Goal: Information Seeking & Learning: Understand process/instructions

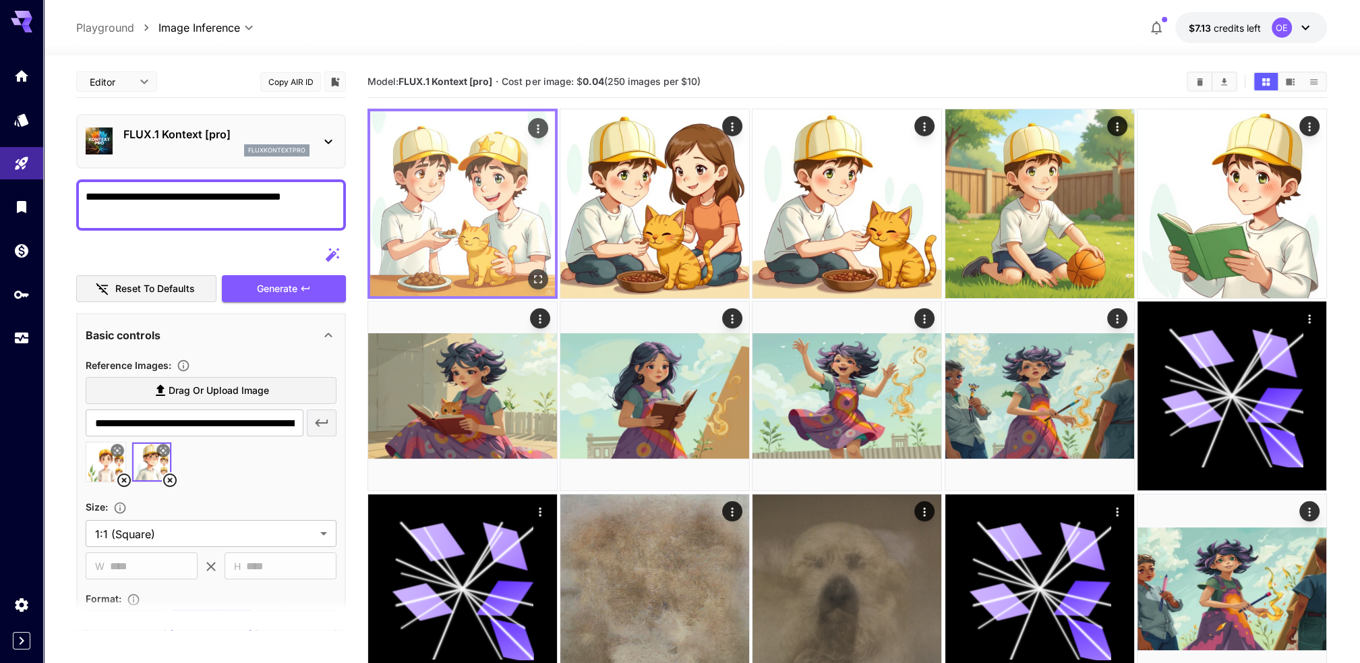
scroll to position [183, 0]
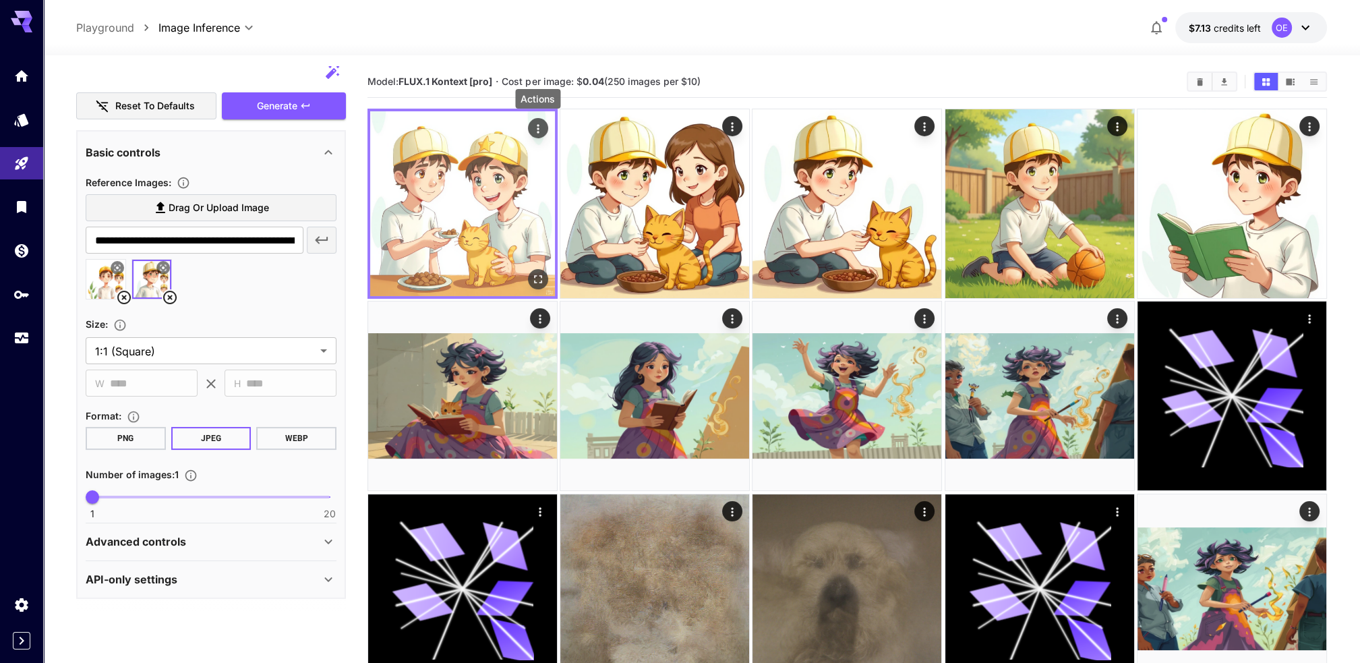
click at [538, 125] on icon "Actions" at bounding box center [538, 128] width 2 height 9
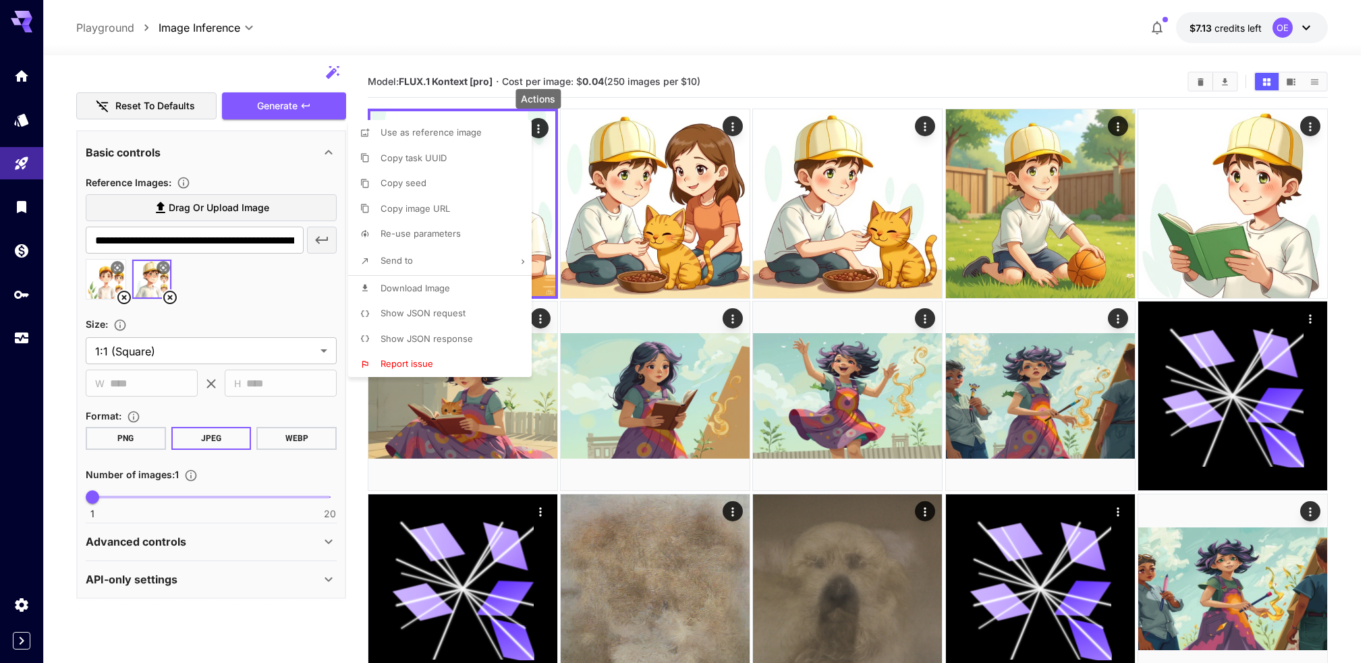
click at [445, 316] on span "Show JSON request" at bounding box center [422, 313] width 85 height 11
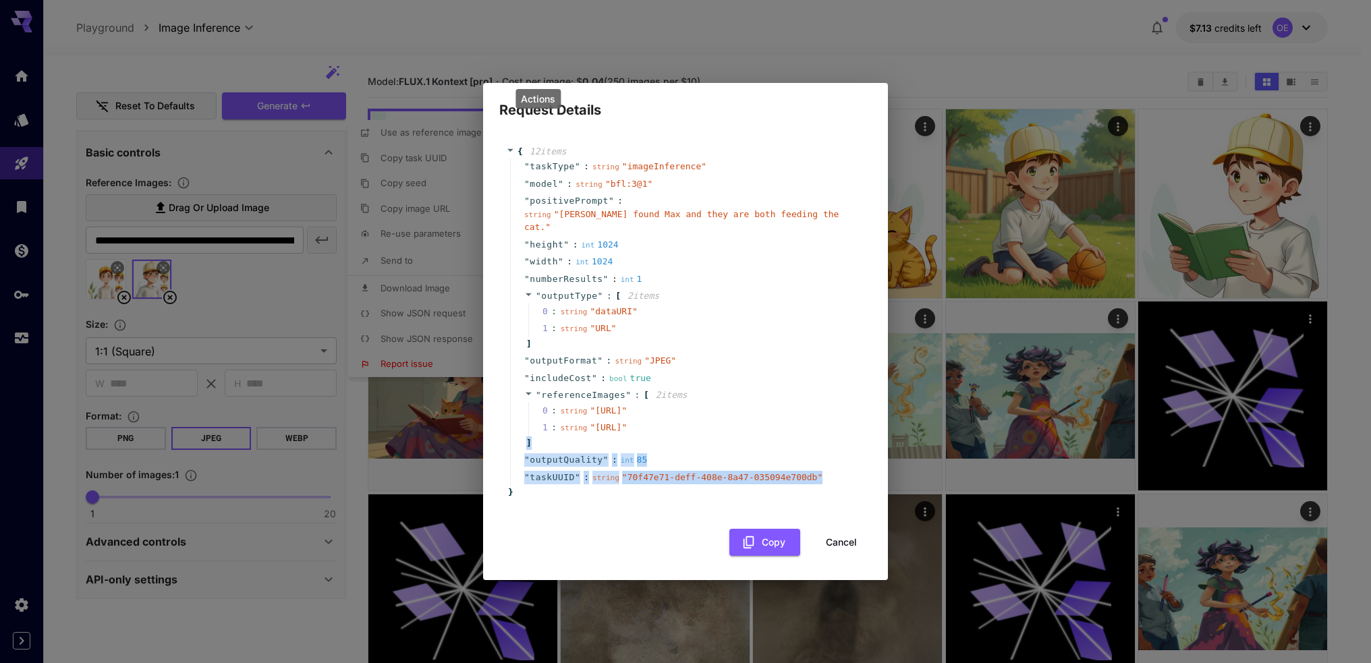
drag, startPoint x: 814, startPoint y: 501, endPoint x: 741, endPoint y: 446, distance: 91.5
click at [741, 446] on div "" taskType " : string " imageInference " " model " : string " bfl:3@1 " " posit…" at bounding box center [687, 322] width 355 height 328
click at [590, 499] on div "{ 12 item s " taskType " : string " imageInference " " model " : string " bfl:3…" at bounding box center [685, 322] width 359 height 354
drag, startPoint x: 565, startPoint y: 515, endPoint x: 648, endPoint y: 361, distance: 175.0
click at [592, 367] on div "{ 12 item s " taskType " : string " imageInference " " model " : string " bfl:3…" at bounding box center [685, 322] width 359 height 354
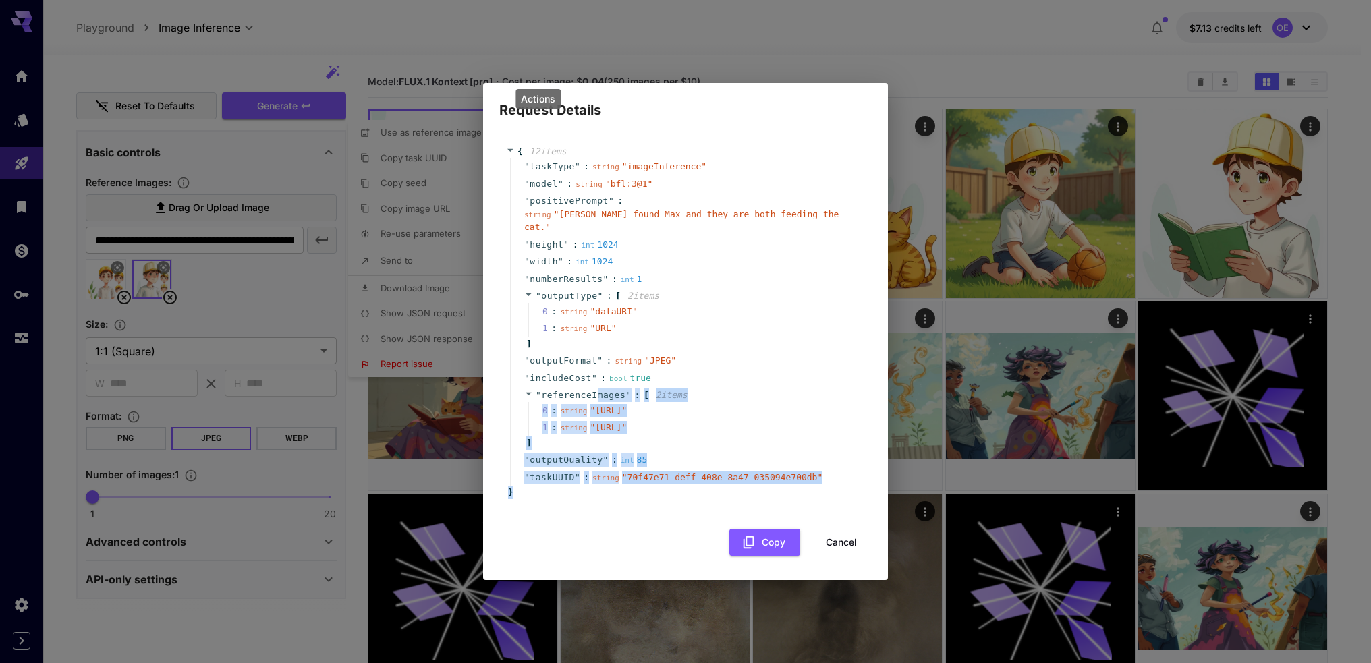
click at [801, 386] on div "" referenceImages " : [ 2 item s 0 : string " [URL] " 1 : string " [URL] " ]" at bounding box center [687, 418] width 355 height 65
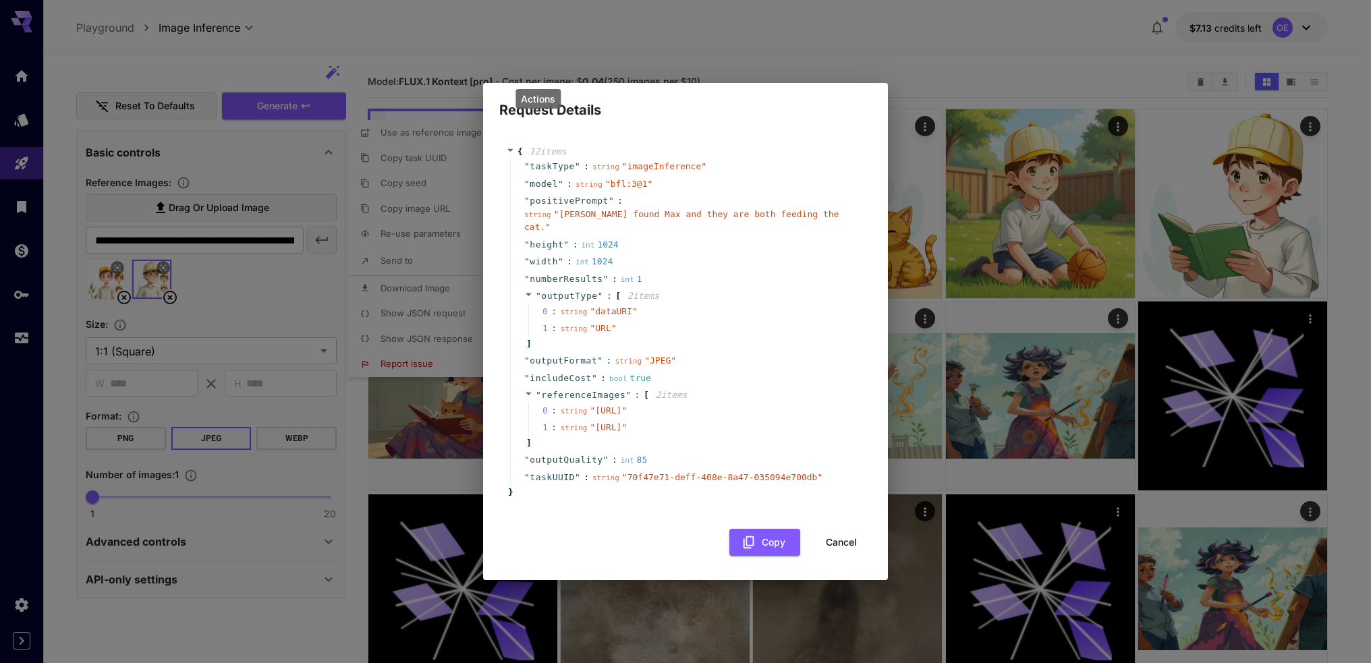
click at [607, 499] on div "{ 12 item s " taskType " : string " imageInference " " model " : string " bfl:3…" at bounding box center [685, 322] width 359 height 354
click at [614, 499] on div "{ 12 item s " taskType " : string " imageInference " " model " : string " bfl:3…" at bounding box center [685, 322] width 359 height 354
click at [556, 499] on div "{ 12 item s " taskType " : string " imageInference " " model " : string " bfl:3…" at bounding box center [685, 322] width 359 height 354
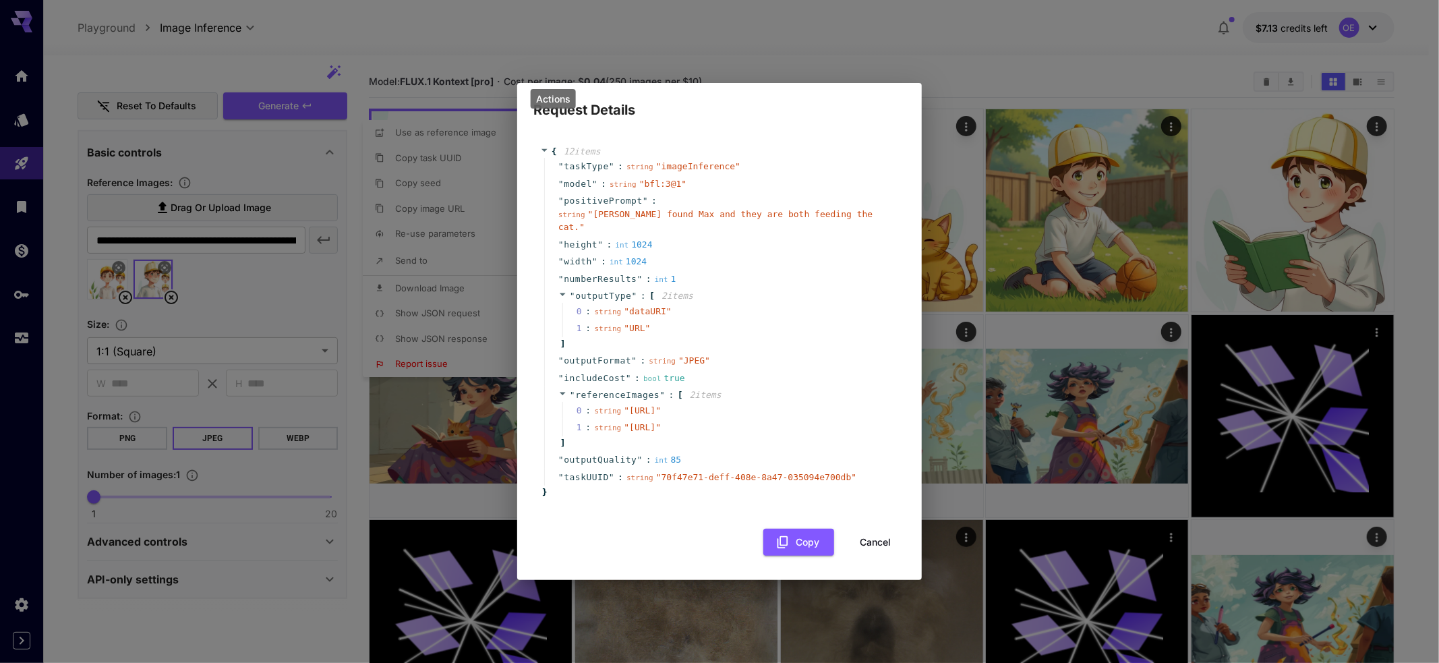
click at [745, 253] on div "" width " : int 1024" at bounding box center [721, 262] width 355 height 18
click at [699, 303] on div "" outputType " : [ 2 item s 0 : string " dataURI " 1 : string " URL " ]" at bounding box center [721, 319] width 355 height 65
